Goal: Task Accomplishment & Management: Use online tool/utility

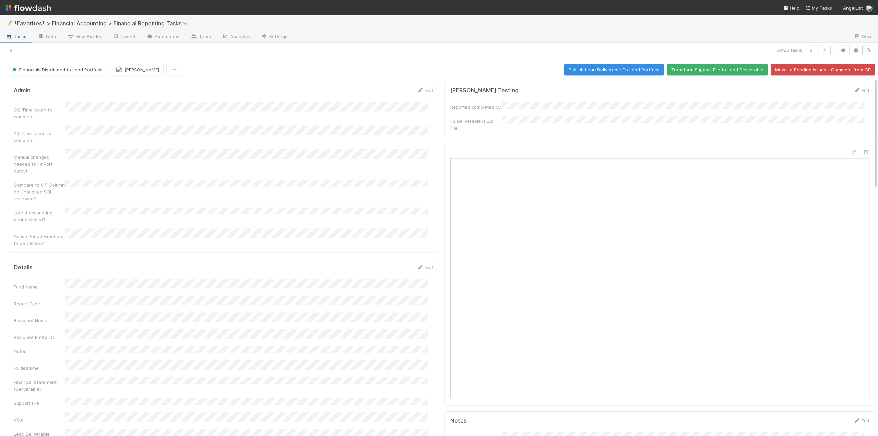
scroll to position [69, 0]
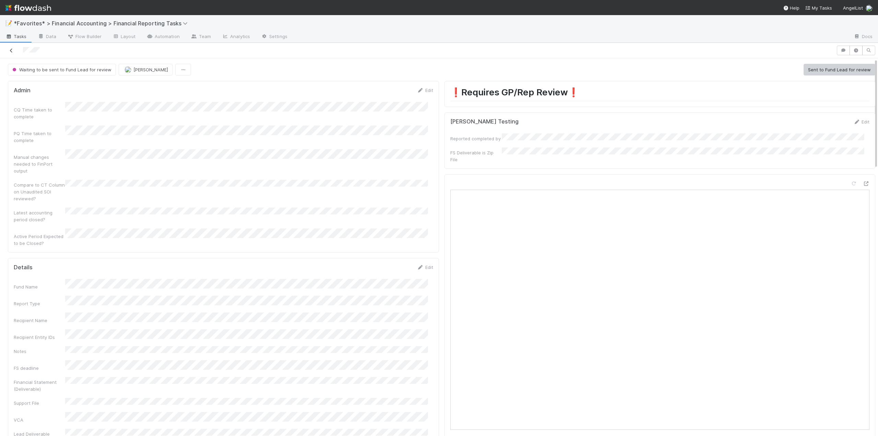
click at [11, 49] on icon at bounding box center [11, 50] width 7 height 4
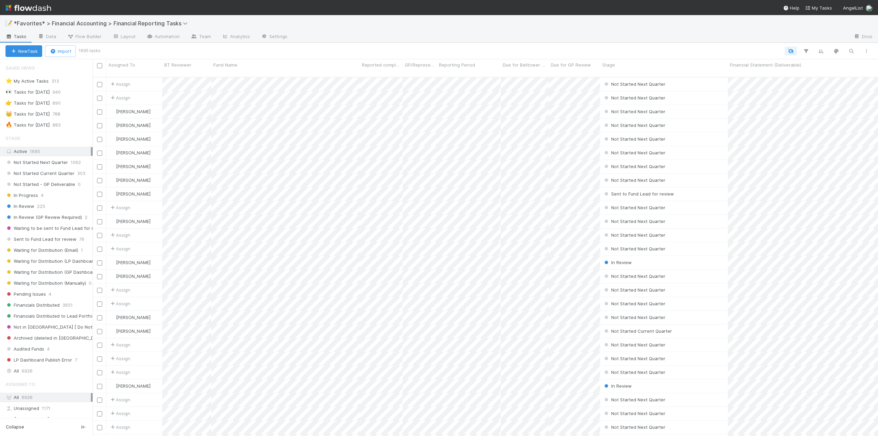
scroll to position [360, 781]
click at [31, 121] on div "🔥 Tasks for 2025-06-30" at bounding box center [27, 125] width 44 height 9
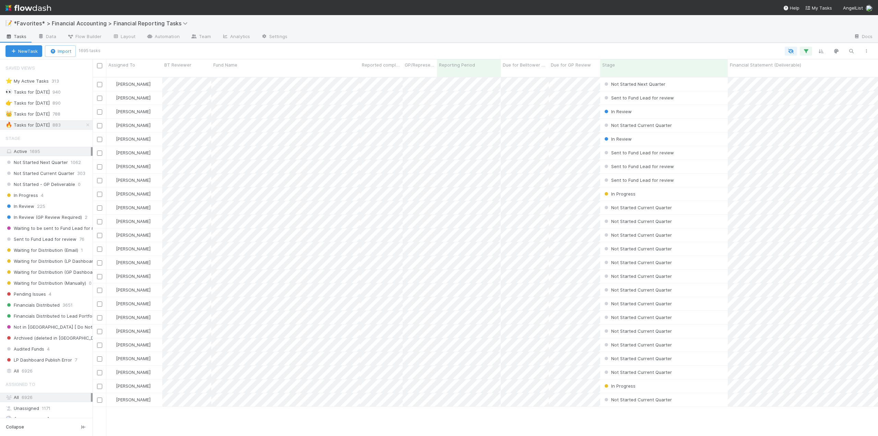
scroll to position [360, 781]
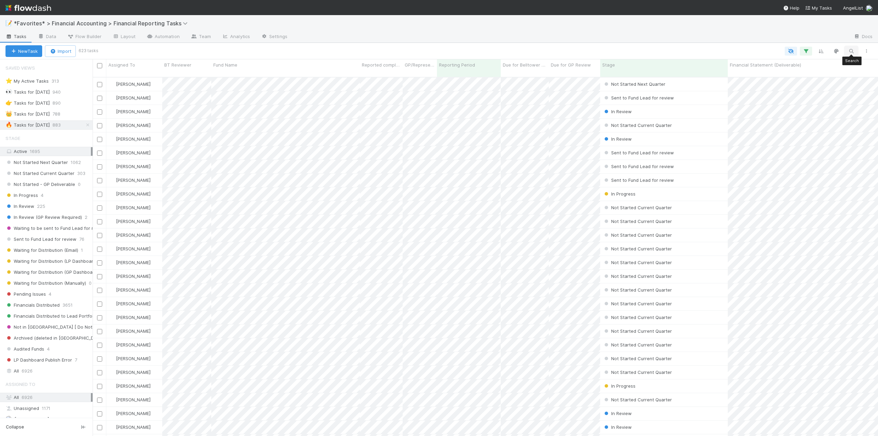
click at [853, 52] on icon "button" at bounding box center [851, 51] width 7 height 6
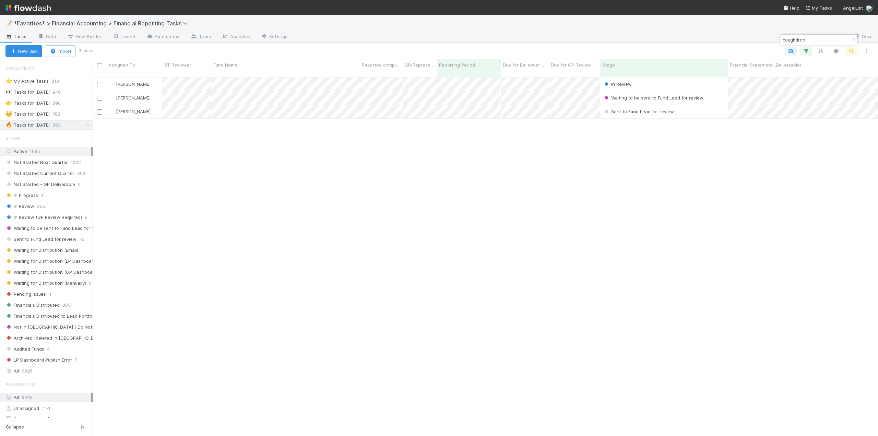
type input "coughdrop"
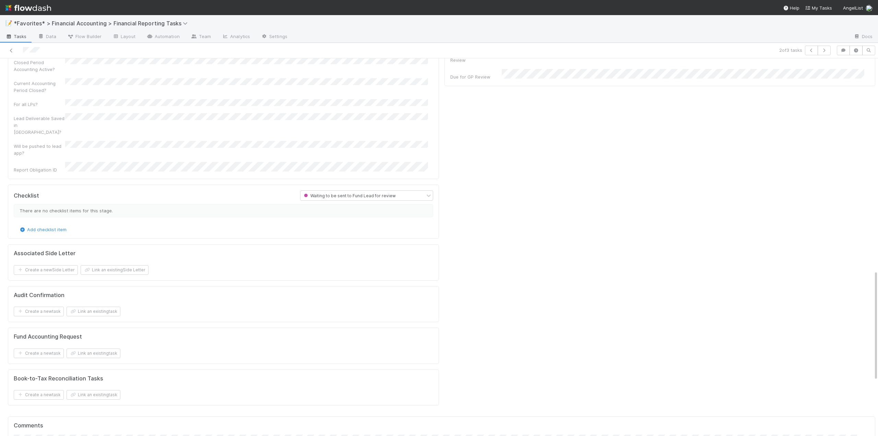
scroll to position [892, 0]
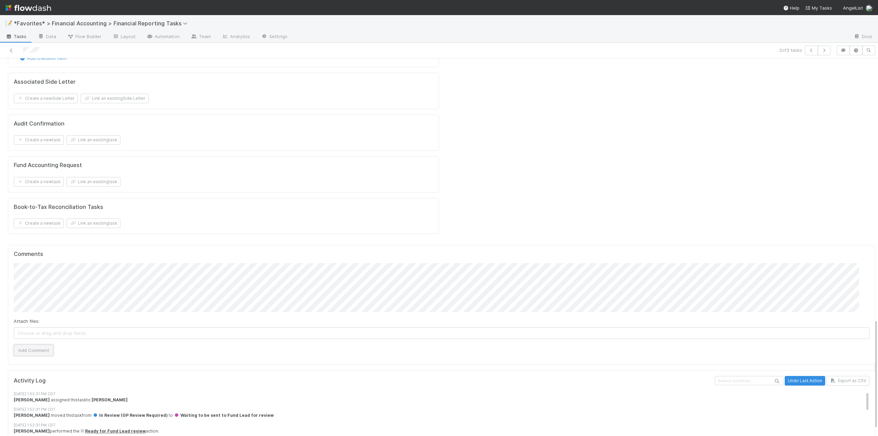
click at [37, 345] on button "Add Comment" at bounding box center [34, 351] width 40 height 12
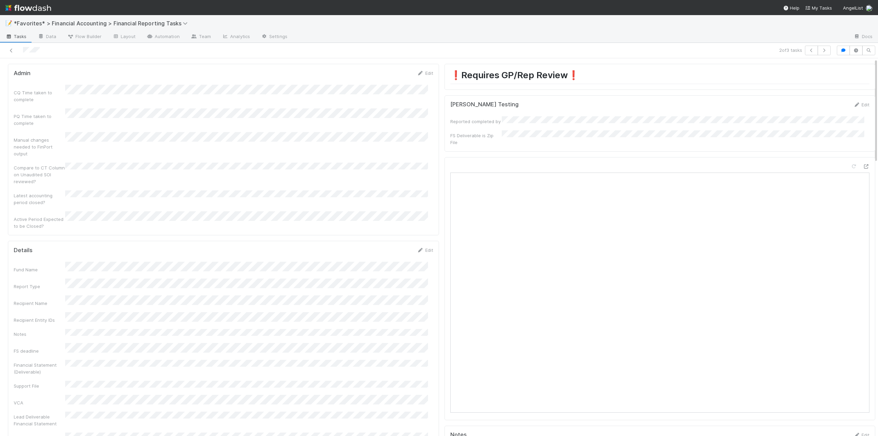
scroll to position [0, 0]
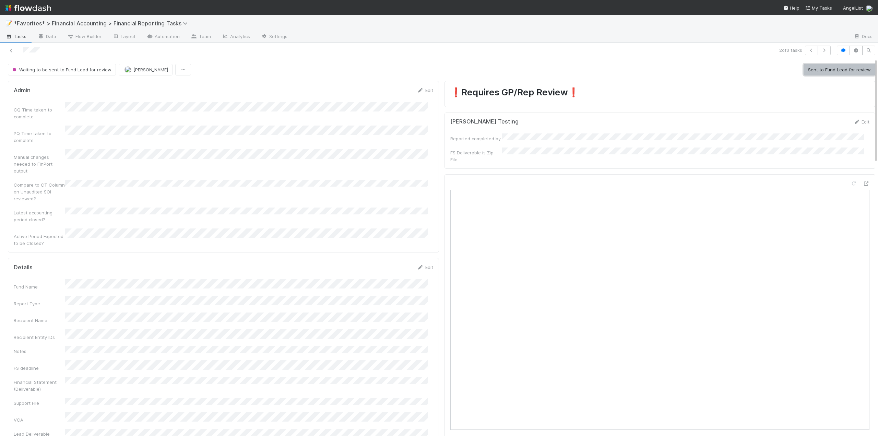
click at [837, 68] on button "Sent to Fund Lead for review" at bounding box center [840, 70] width 72 height 12
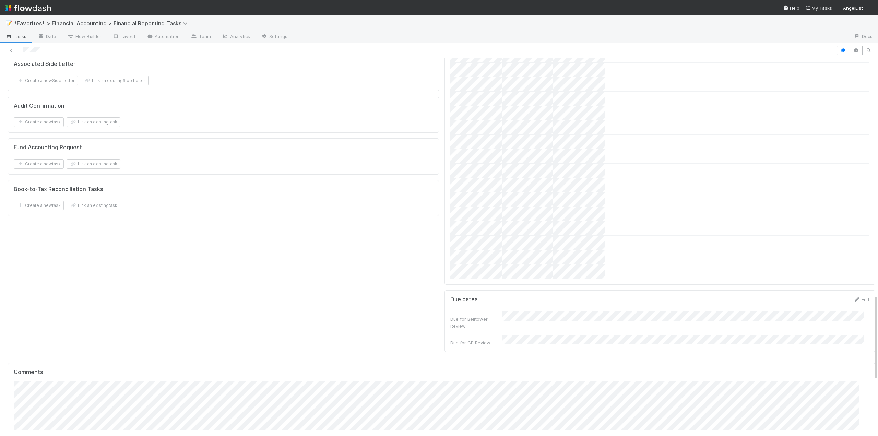
scroll to position [1270, 0]
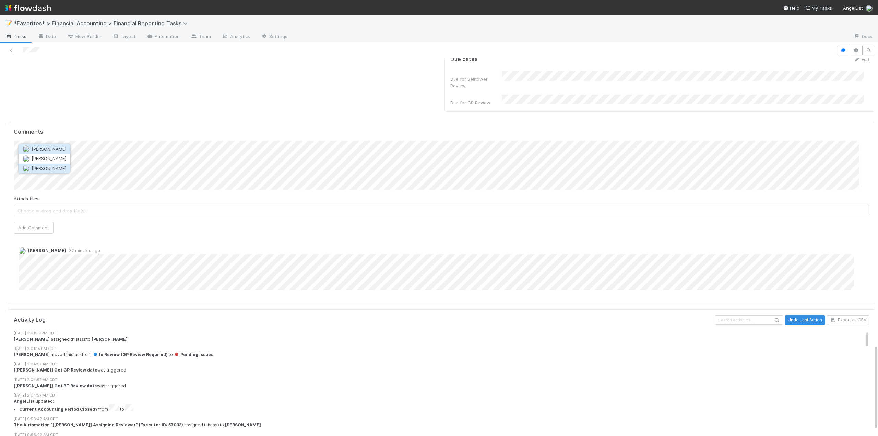
click at [59, 167] on button "[PERSON_NAME]" at bounding box center [45, 169] width 52 height 10
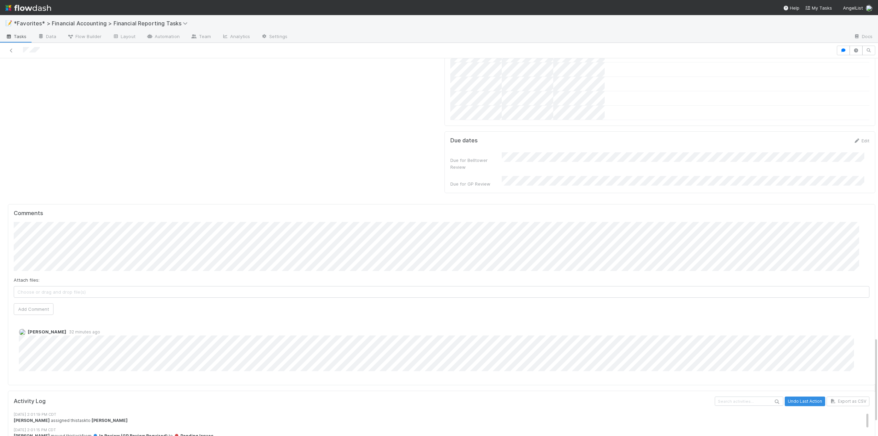
scroll to position [1235, 0]
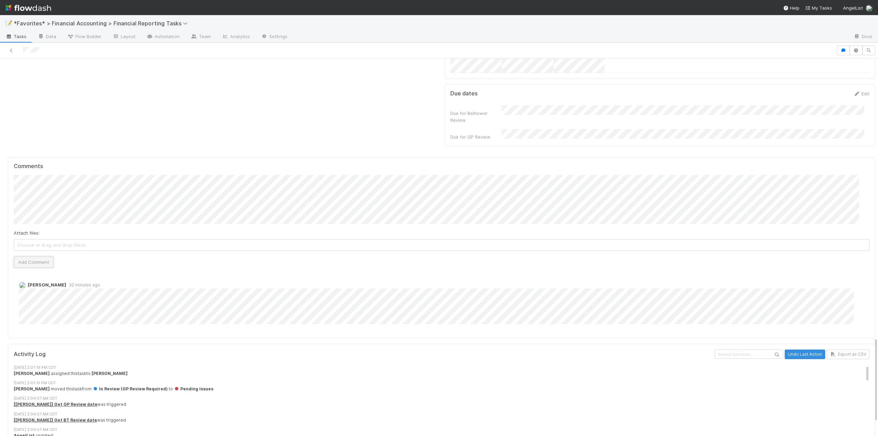
click at [40, 256] on button "Add Comment" at bounding box center [34, 262] width 40 height 12
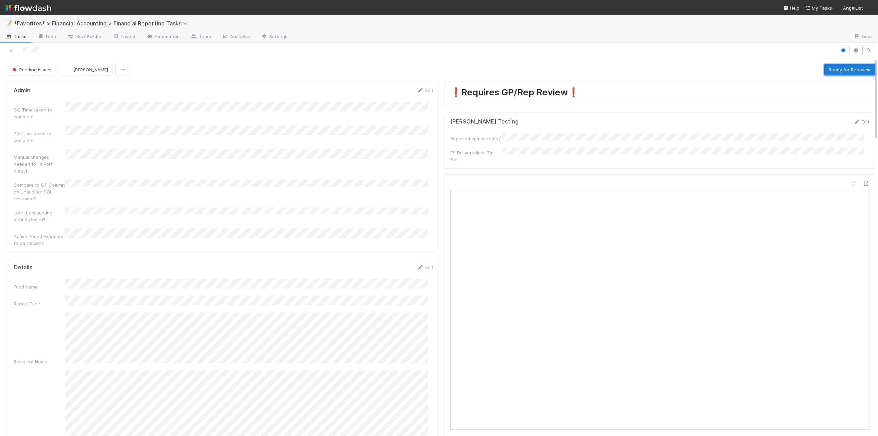
drag, startPoint x: 825, startPoint y: 71, endPoint x: 819, endPoint y: 70, distance: 5.5
click at [825, 71] on button "Ready for Rereview" at bounding box center [850, 70] width 51 height 12
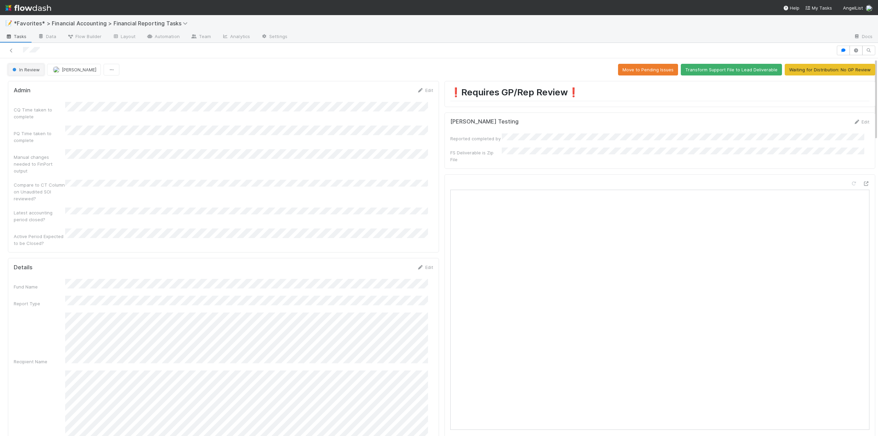
click at [36, 74] on button "In Review" at bounding box center [26, 70] width 36 height 12
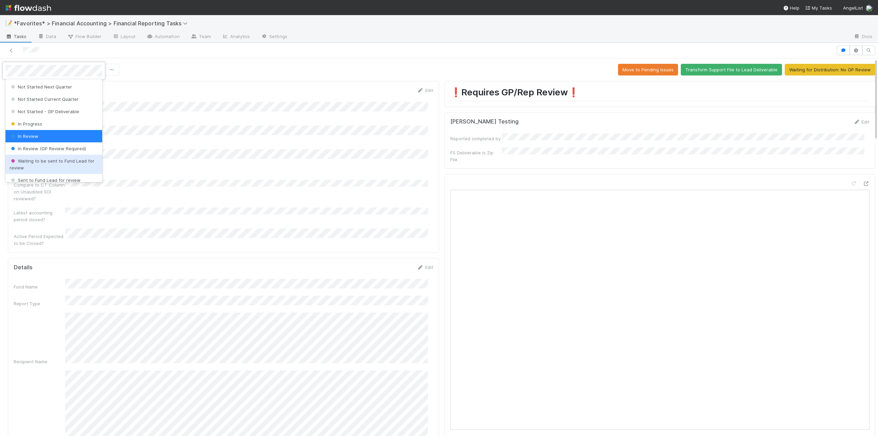
scroll to position [34, 0]
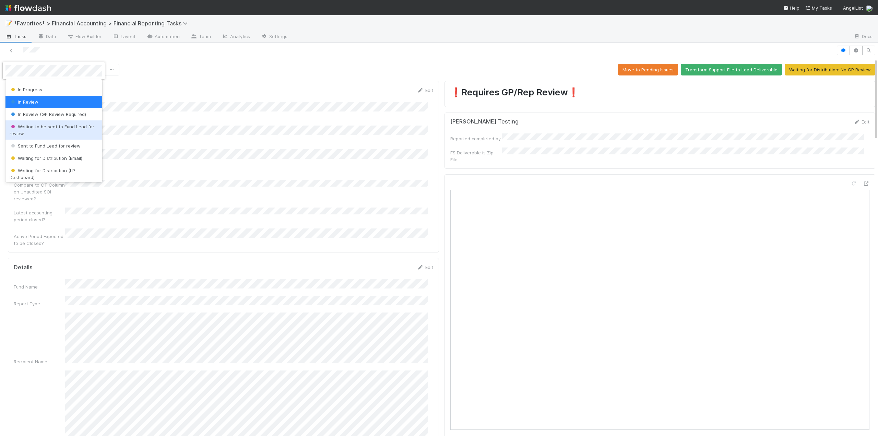
click at [39, 127] on span "Waiting to be sent to Fund Lead for review" at bounding box center [52, 130] width 85 height 12
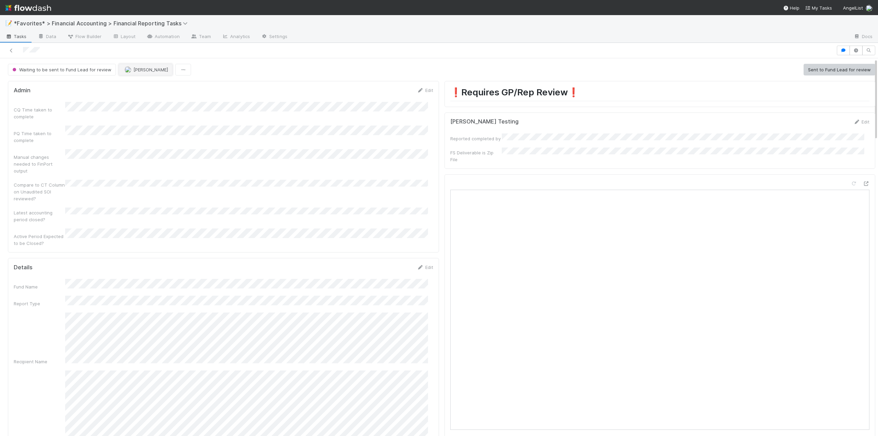
click at [148, 67] on span "Conor Queenan" at bounding box center [150, 69] width 35 height 5
click at [147, 102] on span "James Palmer you" at bounding box center [148, 98] width 45 height 5
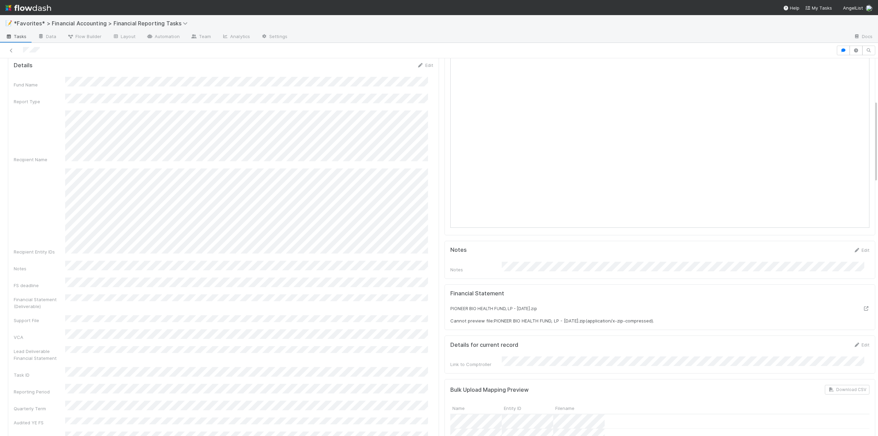
scroll to position [206, 0]
click at [280, 280] on div "Fund Name Report Type Recipient Name Recipient Entity IDs Notes FS deadline Fin…" at bounding box center [224, 440] width 420 height 734
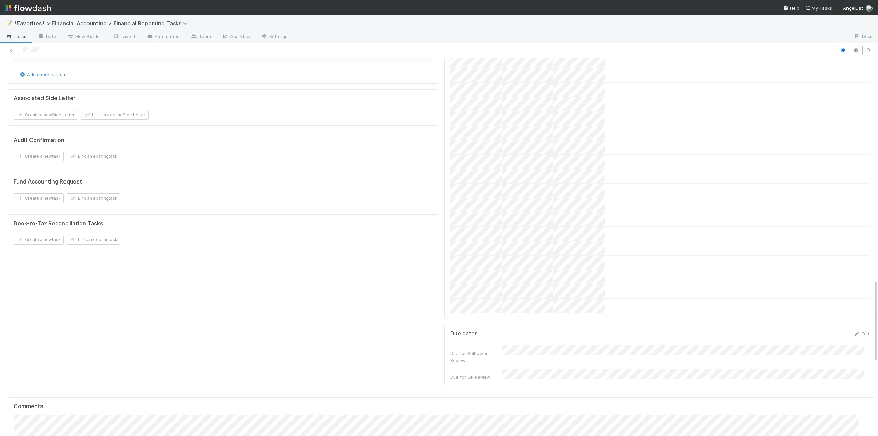
scroll to position [1167, 0]
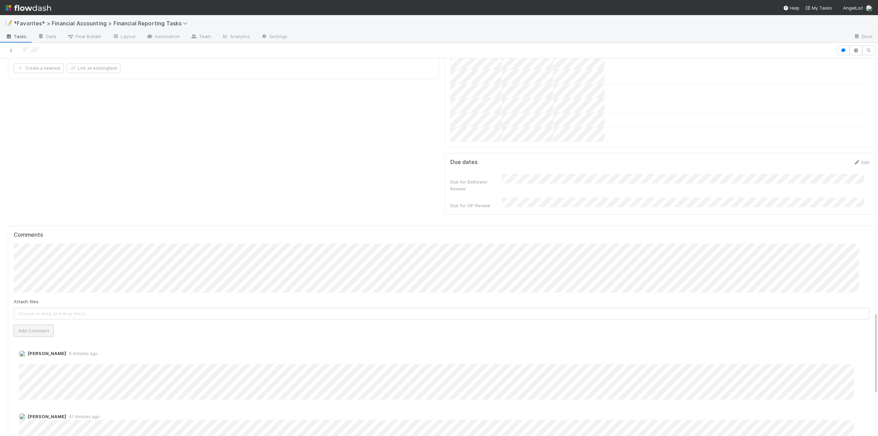
click at [25, 325] on button "Add Comment" at bounding box center [34, 331] width 40 height 12
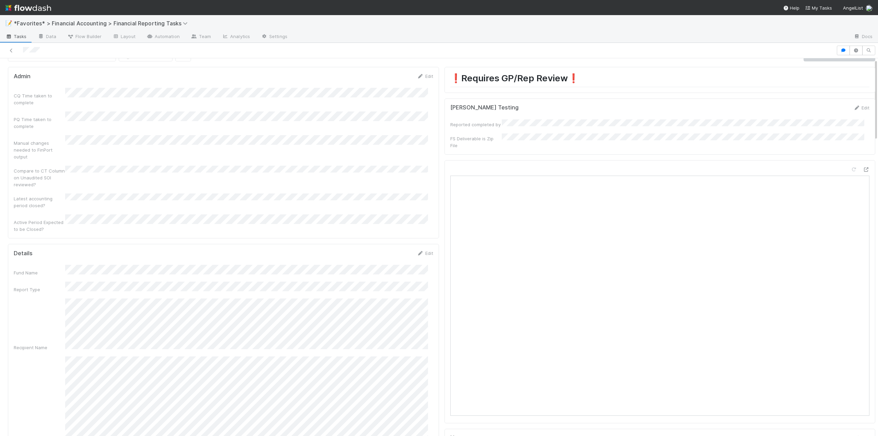
scroll to position [0, 0]
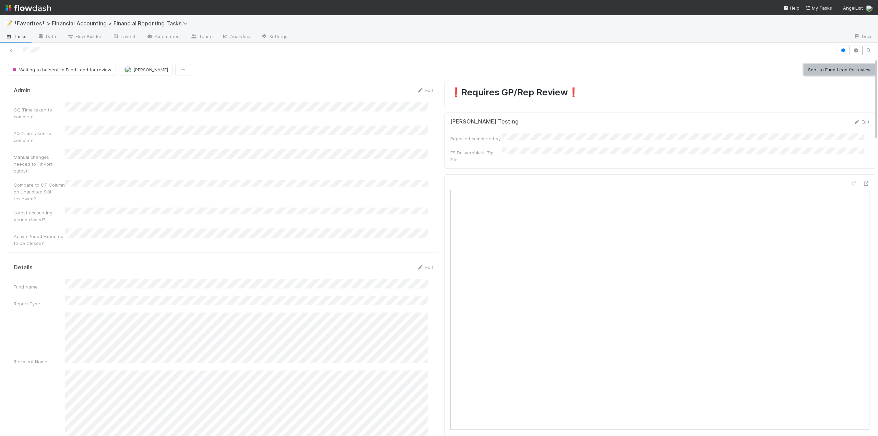
click at [819, 70] on button "Sent to Fund Lead for review" at bounding box center [840, 70] width 72 height 12
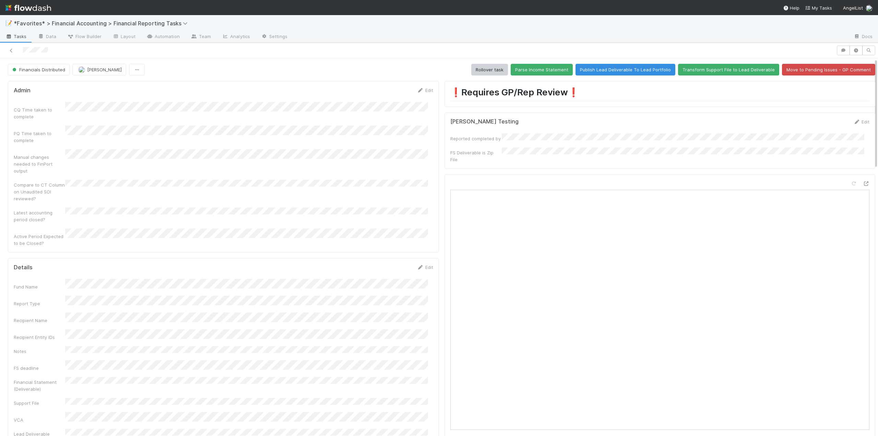
drag, startPoint x: 65, startPoint y: 265, endPoint x: 196, endPoint y: 259, distance: 131.9
copy div
